Goal: Task Accomplishment & Management: Use online tool/utility

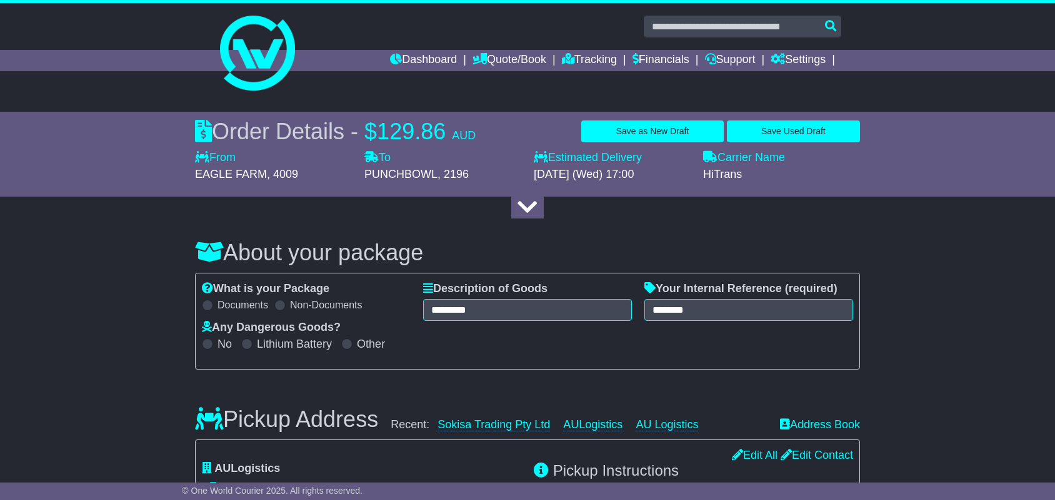
select select "*****"
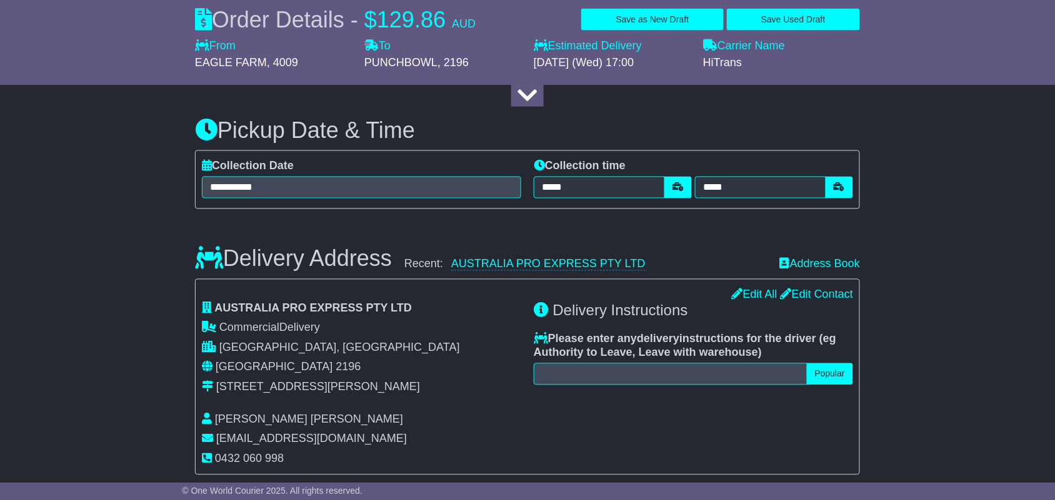
scroll to position [547, 0]
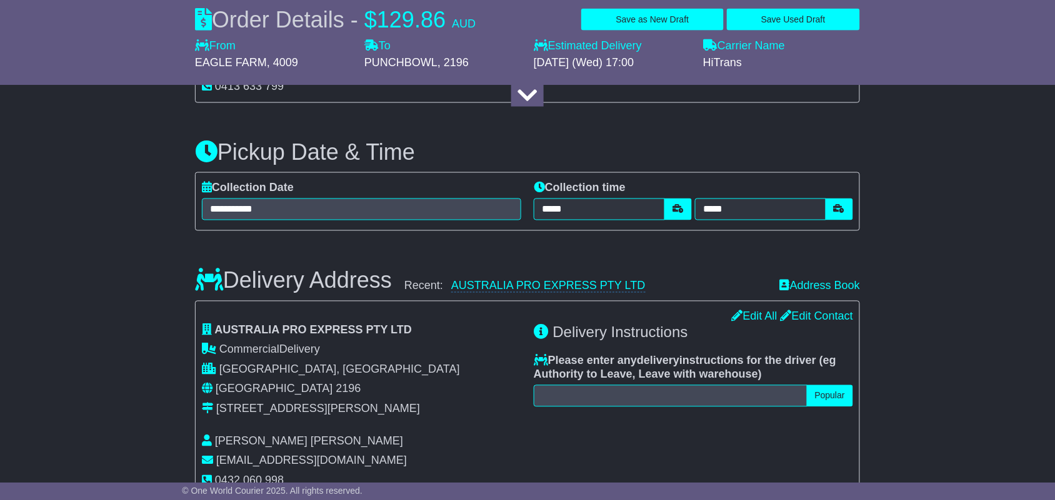
click at [157, 296] on div "About your package What is your Package Documents Non-Documents What are the In…" at bounding box center [527, 439] width 1055 height 1541
click at [905, 222] on div "About your package What is your Package Documents Non-Documents What are the In…" at bounding box center [527, 439] width 1055 height 1541
click at [682, 276] on div "Delivery Address Recent: AUSTRALIA PRO EXPRESS PTY LTD Address Book" at bounding box center [527, 272] width 677 height 44
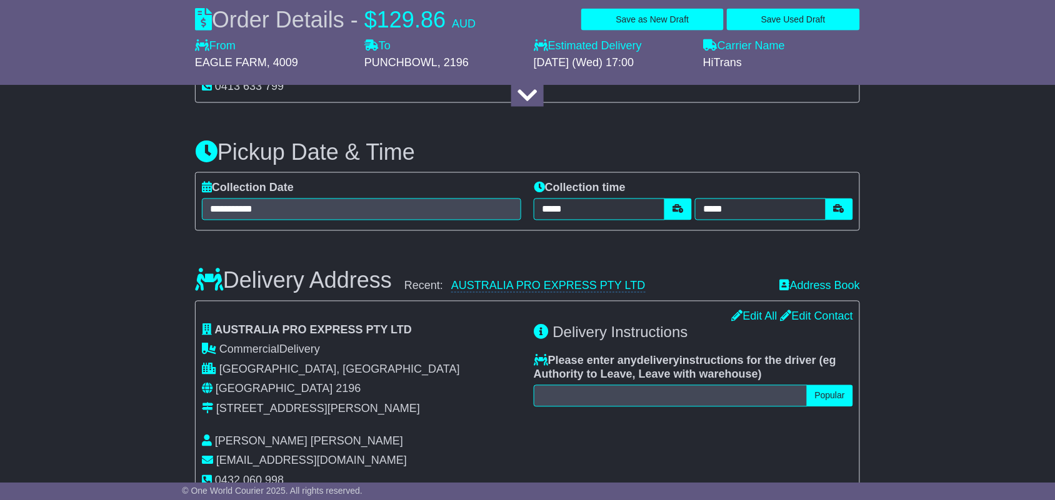
click at [682, 276] on div "Delivery Address Recent: AUSTRALIA PRO EXPRESS PTY LTD Address Book" at bounding box center [527, 272] width 677 height 44
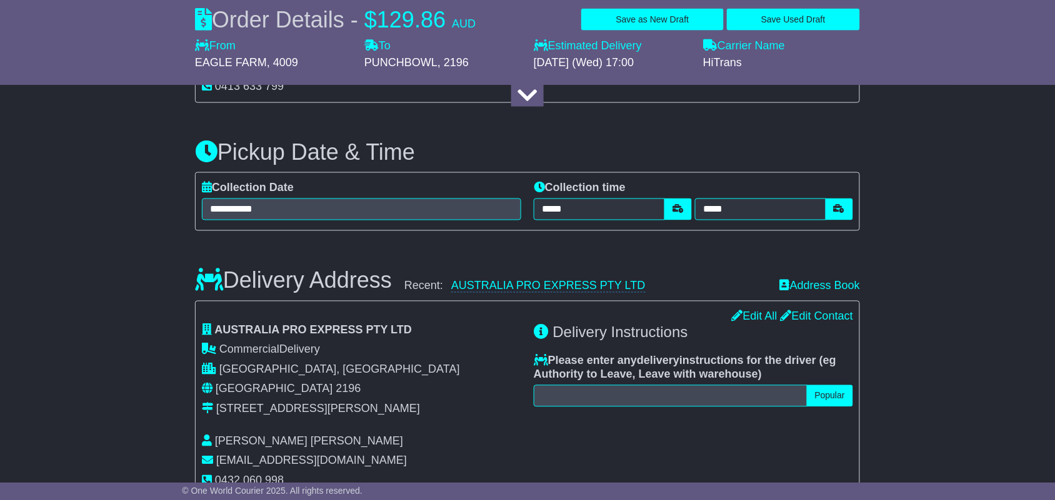
click at [682, 276] on div "Delivery Address Recent: AUSTRALIA PRO EXPRESS PTY LTD Address Book" at bounding box center [527, 272] width 677 height 44
click at [975, 397] on div "About your package What is your Package Documents Non-Documents What are the In…" at bounding box center [527, 439] width 1055 height 1541
click at [42, 324] on div "About your package What is your Package Documents Non-Documents What are the In…" at bounding box center [527, 439] width 1055 height 1541
click at [939, 429] on div "About your package What is your Package Documents Non-Documents What are the In…" at bounding box center [527, 439] width 1055 height 1541
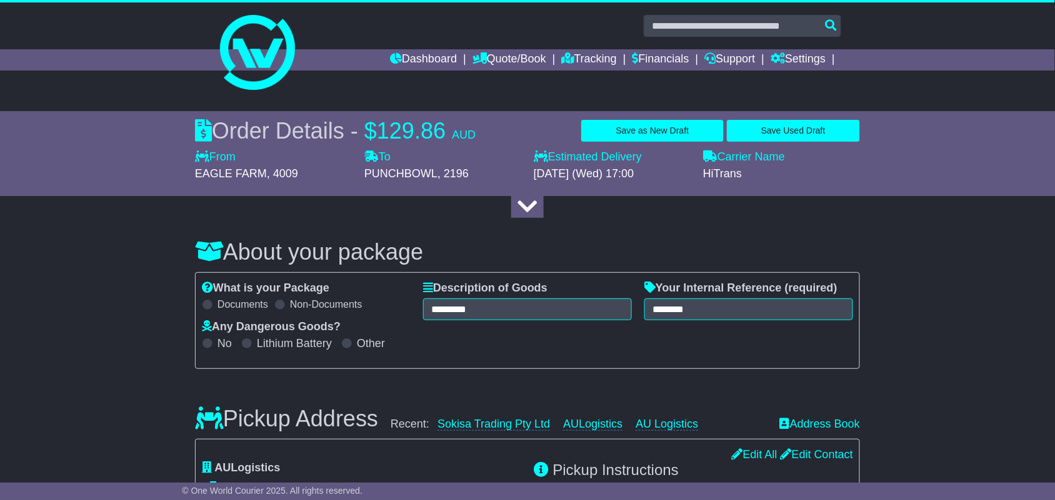
scroll to position [0, 0]
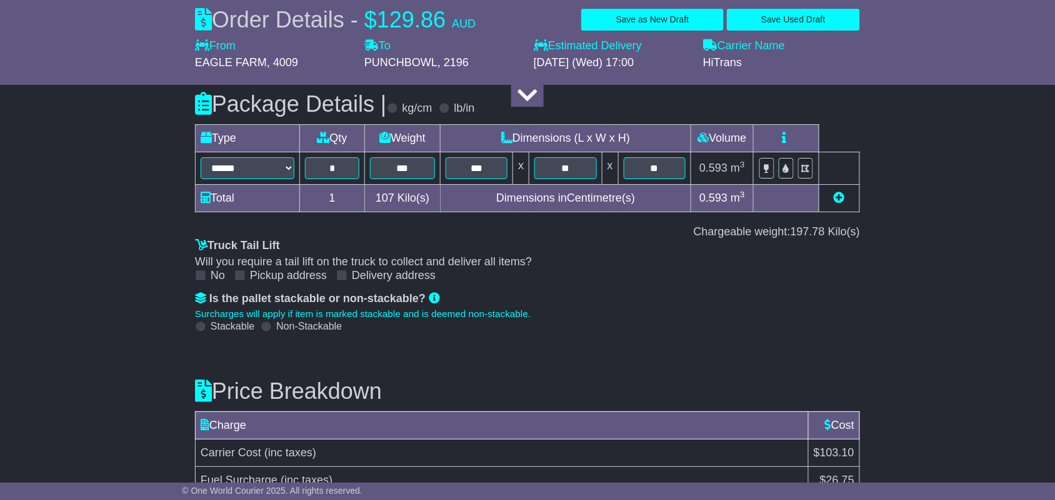
scroll to position [1250, 0]
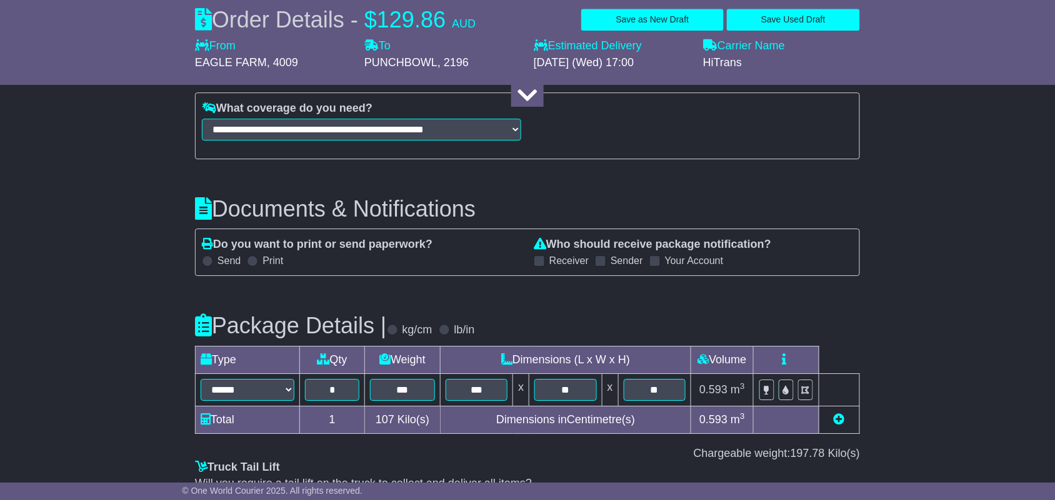
scroll to position [1015, 0]
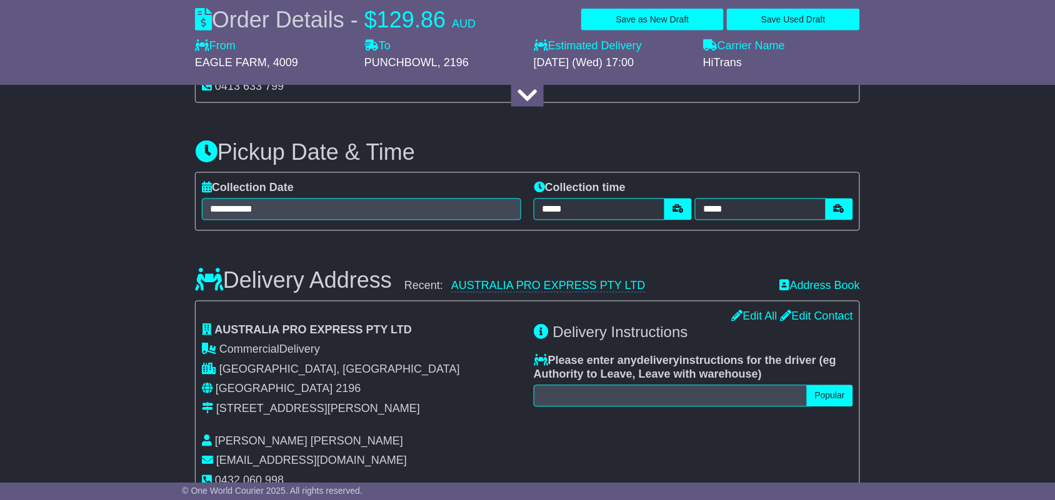
click at [904, 292] on div "About your package What is your Package Documents Non-Documents What are the In…" at bounding box center [527, 439] width 1055 height 1541
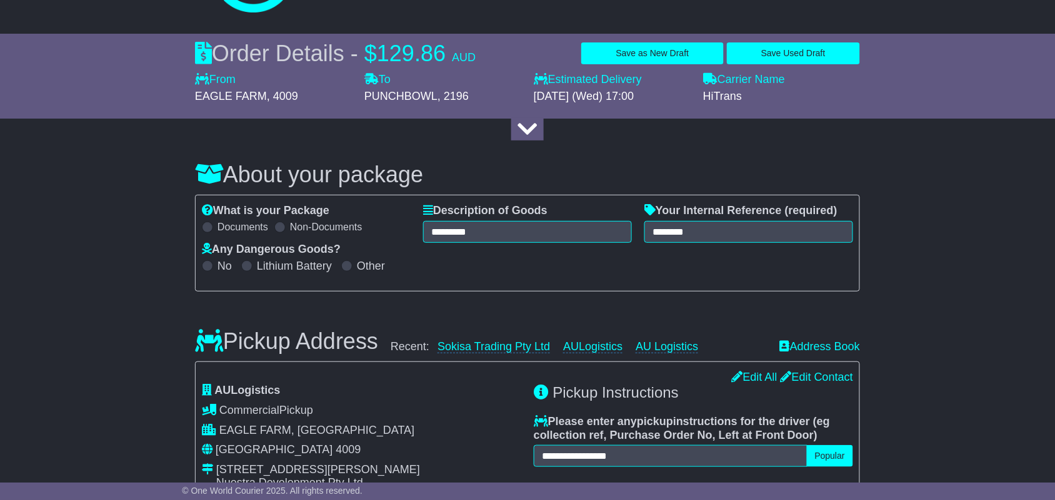
scroll to position [0, 0]
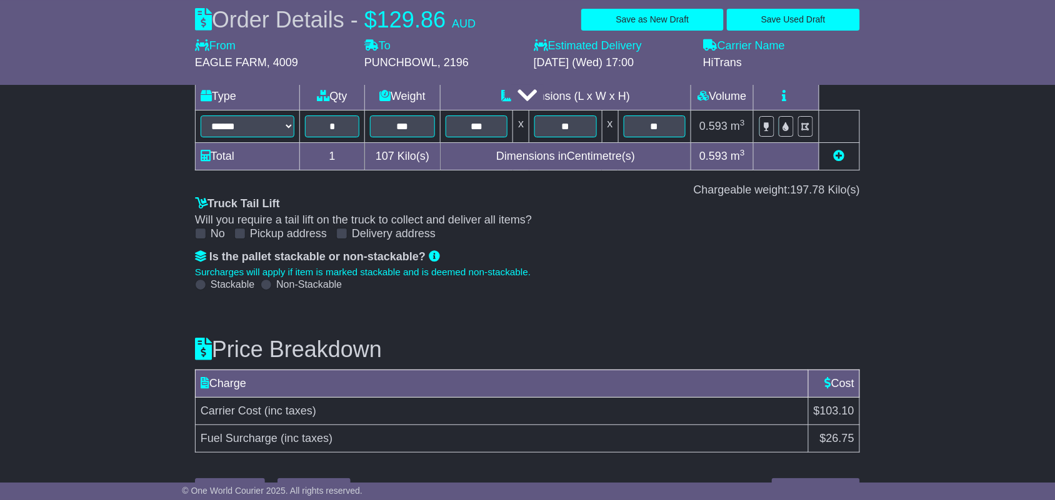
scroll to position [1320, 0]
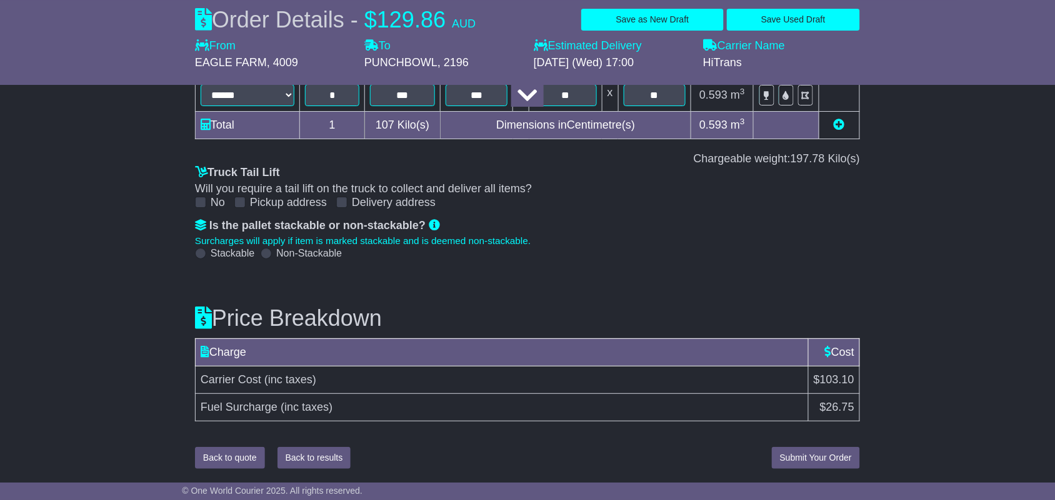
click at [439, 441] on div "Creating booking... Back to quote Back to results Submit Your Order (POA) Submi…" at bounding box center [527, 458] width 640 height 34
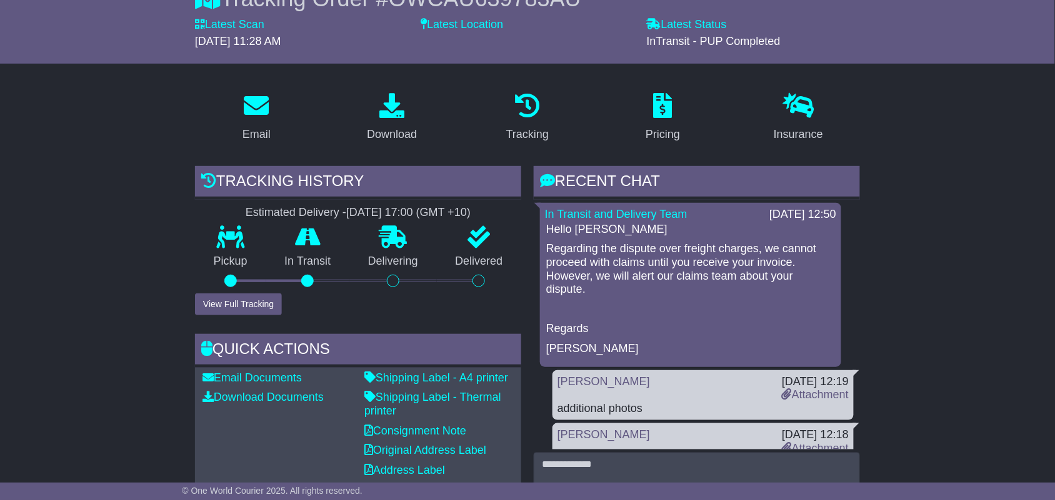
scroll to position [156, 0]
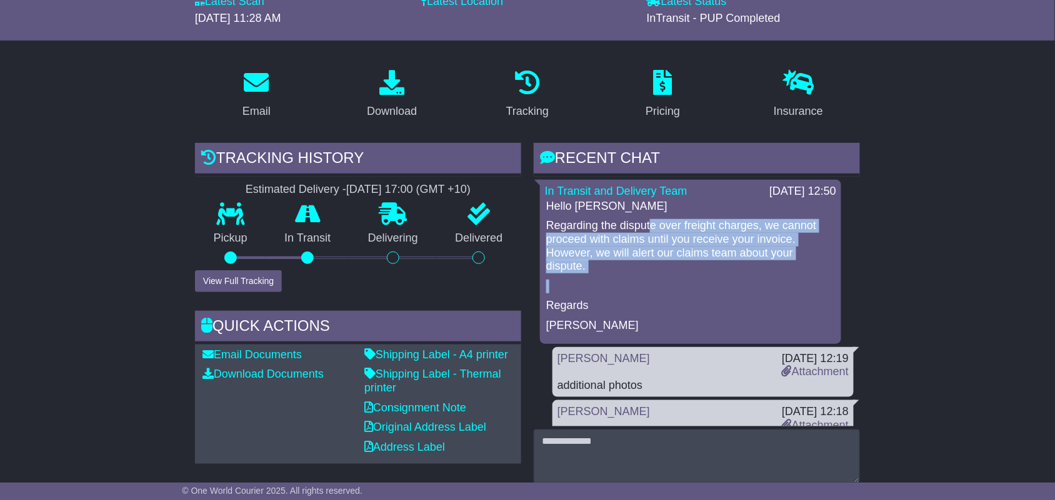
drag, startPoint x: 651, startPoint y: 219, endPoint x: 724, endPoint y: 279, distance: 94.1
click at [724, 279] on div "Hello [PERSON_NAME] Regarding the dispute over freight charges, we cannot proce…" at bounding box center [690, 266] width 291 height 133
click at [727, 279] on div "Hello [PERSON_NAME] Regarding the dispute over freight charges, we cannot proce…" at bounding box center [690, 266] width 291 height 133
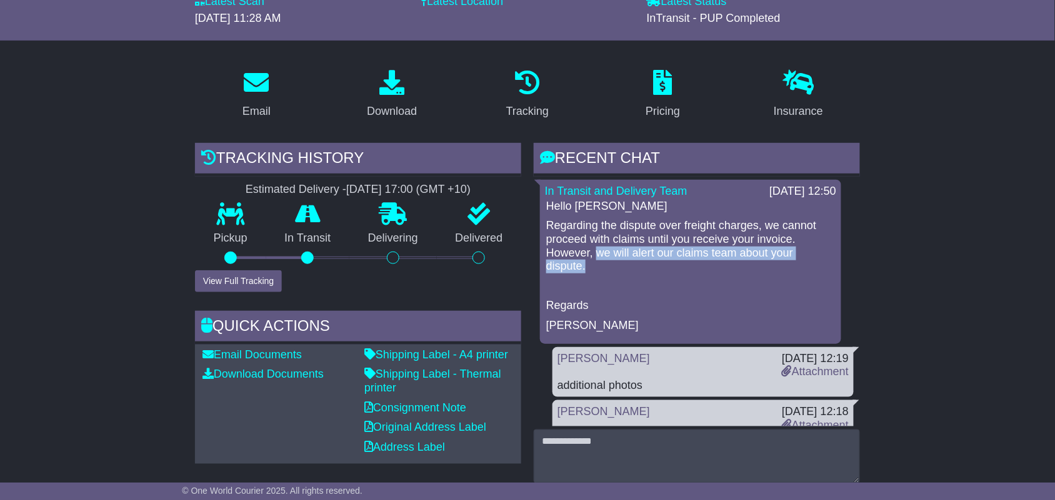
drag, startPoint x: 599, startPoint y: 247, endPoint x: 719, endPoint y: 271, distance: 122.8
click at [719, 271] on p "Regarding the dispute over freight charges, we cannot proceed with claims until…" at bounding box center [690, 246] width 289 height 54
drag, startPoint x: 579, startPoint y: 255, endPoint x: 692, endPoint y: 276, distance: 115.7
click at [692, 276] on div "Hello [PERSON_NAME] Regarding the dispute over freight charges, we cannot proce…" at bounding box center [690, 266] width 291 height 133
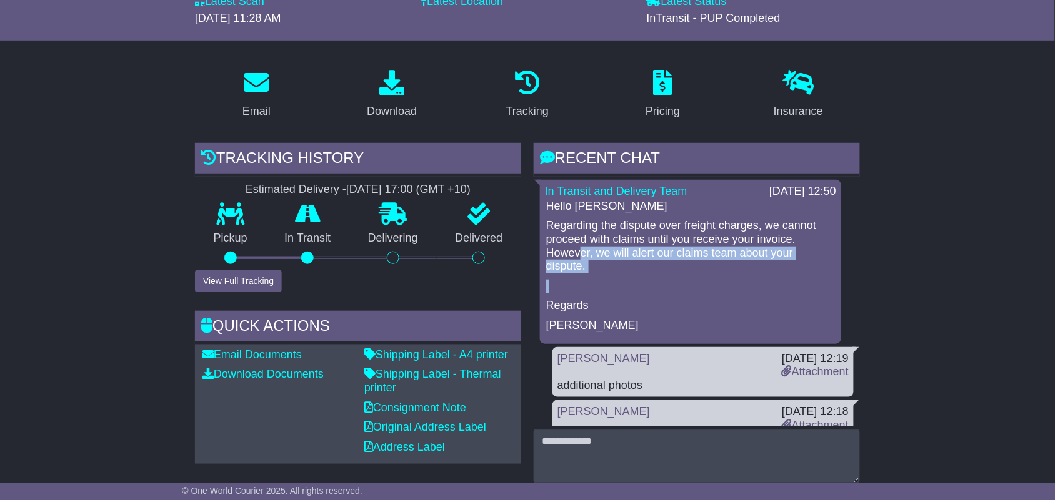
click at [692, 276] on div "Hello [PERSON_NAME] Regarding the dispute over freight charges, we cannot proce…" at bounding box center [690, 266] width 291 height 133
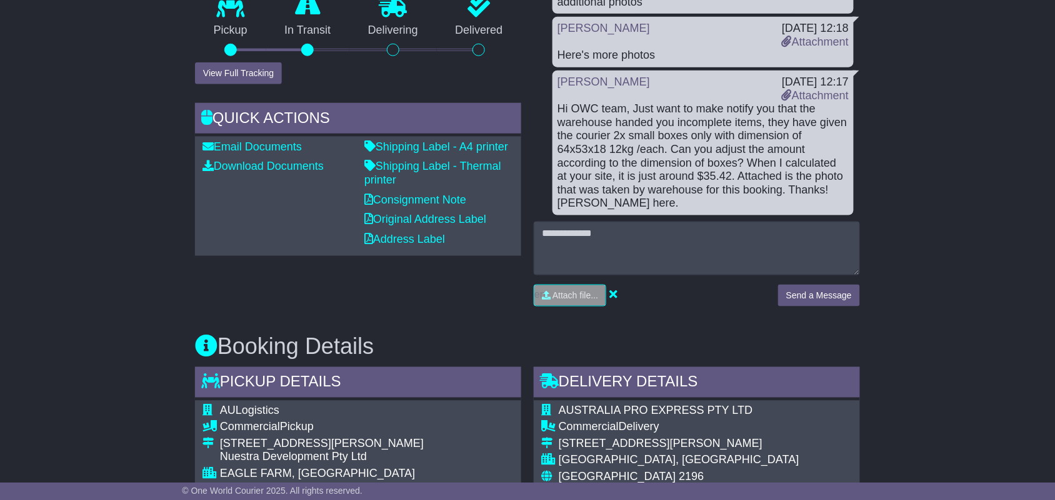
scroll to position [0, 0]
